Goal: Find specific page/section: Find specific page/section

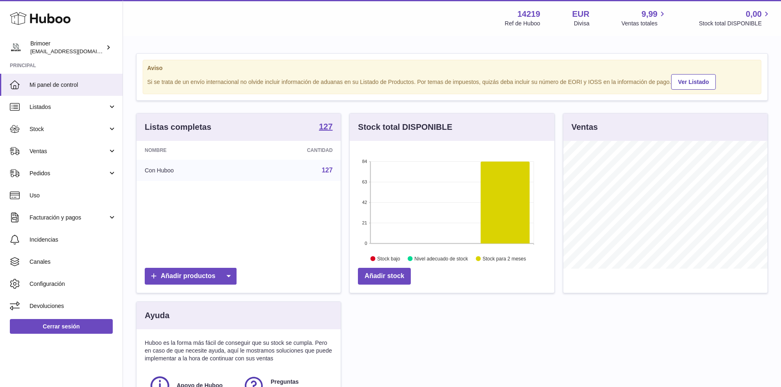
scroll to position [128, 205]
click at [98, 152] on span "Ventas" at bounding box center [69, 152] width 78 height 8
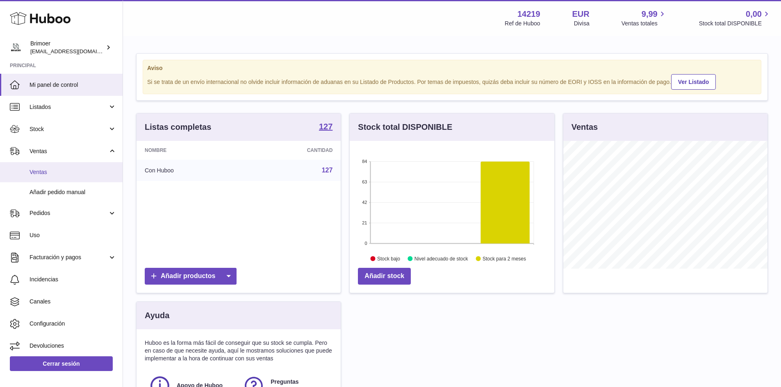
click at [39, 173] on span "Ventas" at bounding box center [73, 172] width 87 height 8
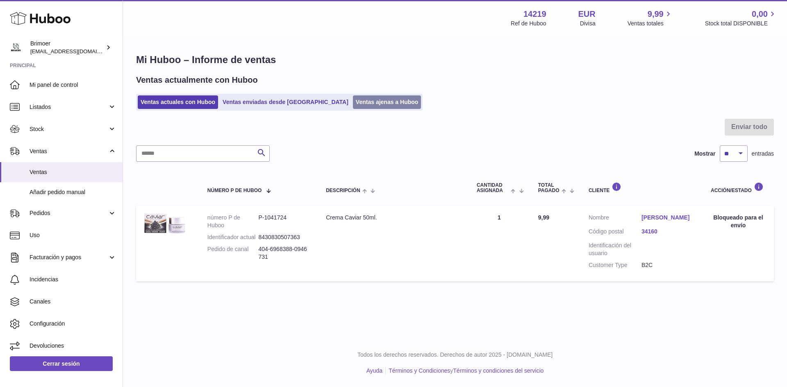
click at [353, 102] on link "Ventas ajenas a Huboo" at bounding box center [387, 103] width 68 height 14
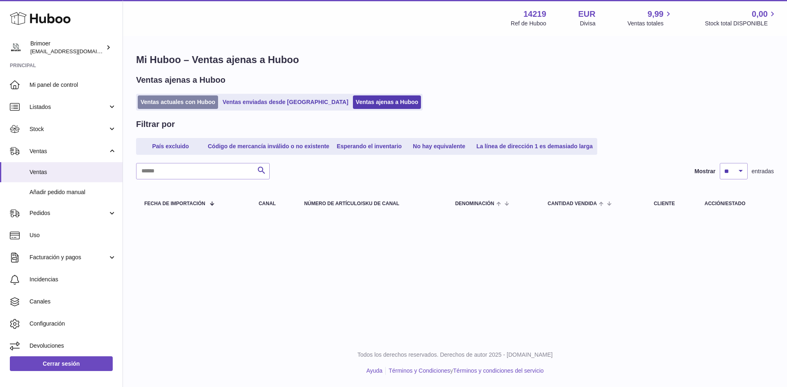
click at [163, 107] on link "Ventas actuales con Huboo" at bounding box center [178, 103] width 80 height 14
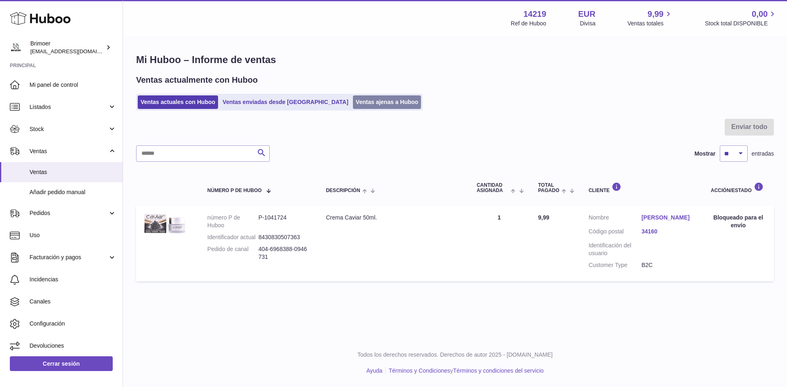
click at [353, 105] on link "Ventas ajenas a Huboo" at bounding box center [387, 103] width 68 height 14
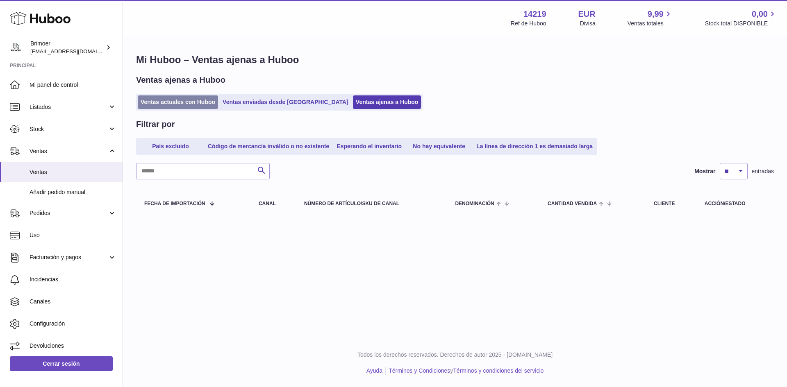
click at [177, 102] on link "Ventas actuales con Huboo" at bounding box center [178, 103] width 80 height 14
